Goal: Task Accomplishment & Management: Use online tool/utility

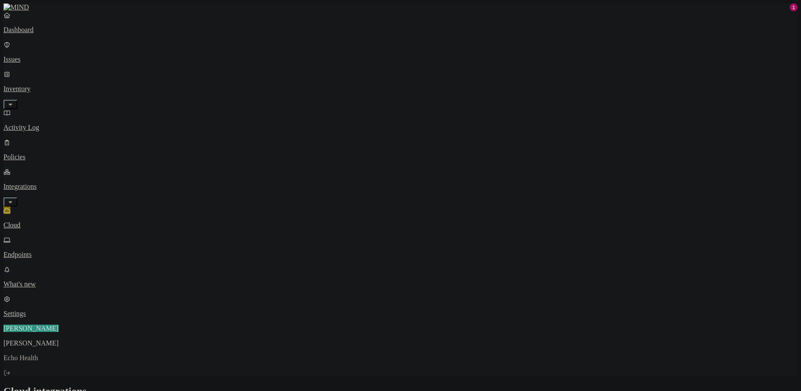
click at [35, 34] on p "Dashboard" at bounding box center [400, 30] width 794 height 8
